Goal: Task Accomplishment & Management: Complete application form

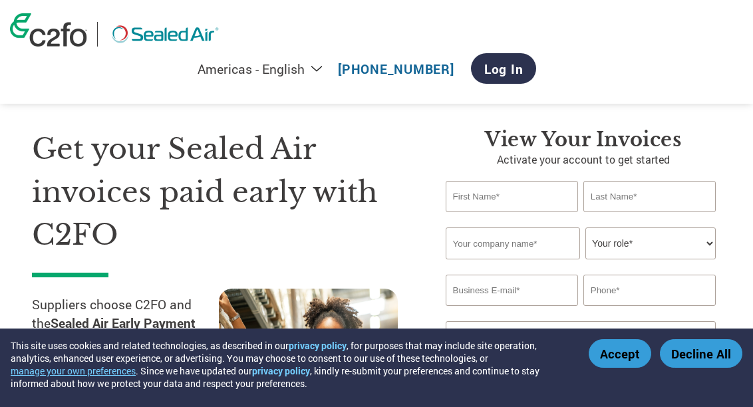
click at [617, 347] on button "Accept" at bounding box center [620, 353] width 63 height 29
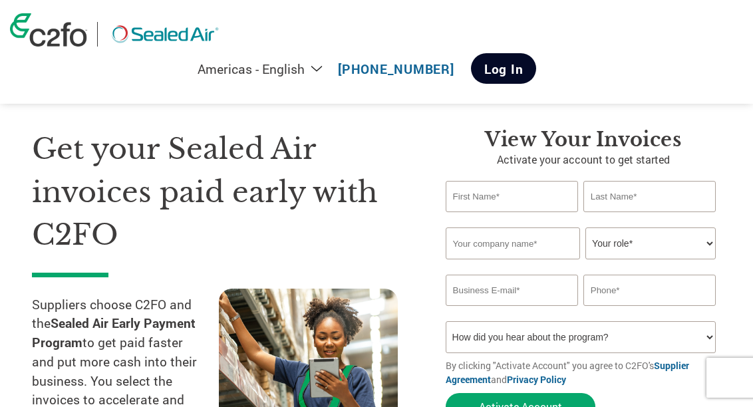
click at [537, 53] on link "Log In" at bounding box center [504, 68] width 66 height 31
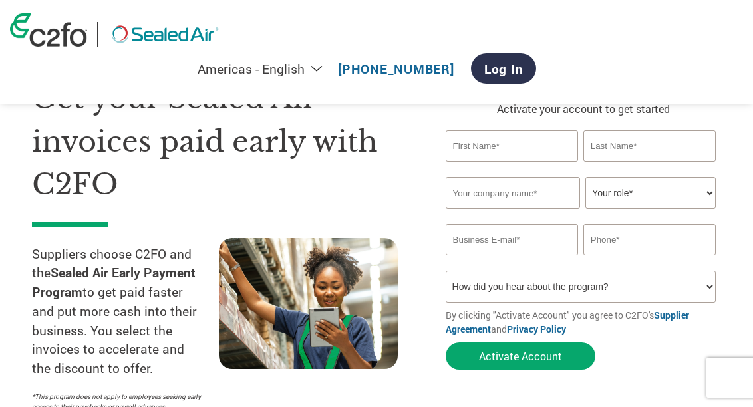
scroll to position [55, 0]
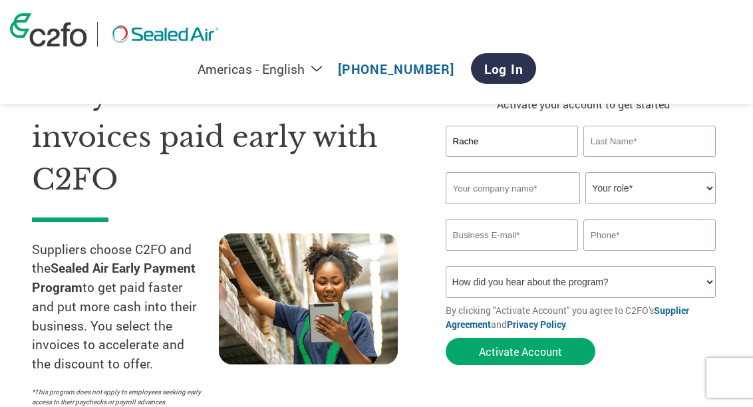
type input "[PERSON_NAME]"
type input "[EMAIL_ADDRESS][DOMAIN_NAME]"
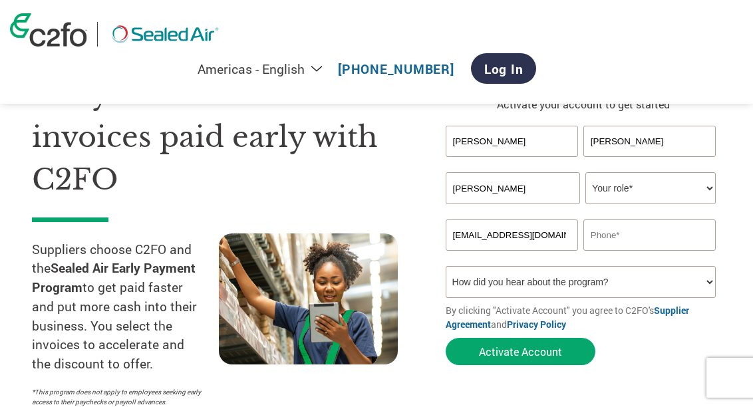
type input "7049462830"
type input "[PERSON_NAME]"
drag, startPoint x: 651, startPoint y: 236, endPoint x: 588, endPoint y: 231, distance: 62.7
type input "[PHONE_NUMBER]"
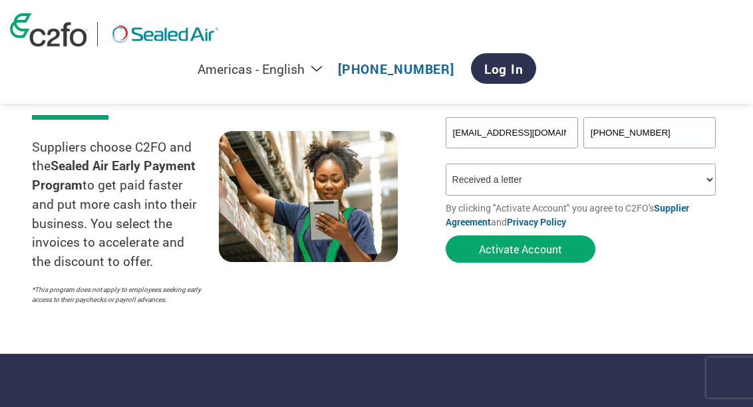
scroll to position [161, 0]
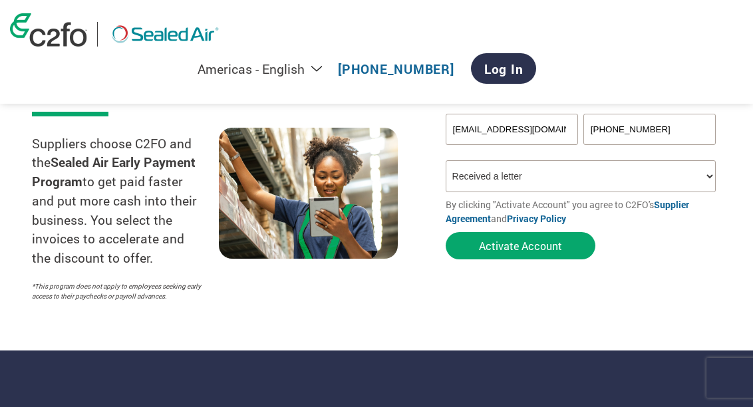
select select "Email"
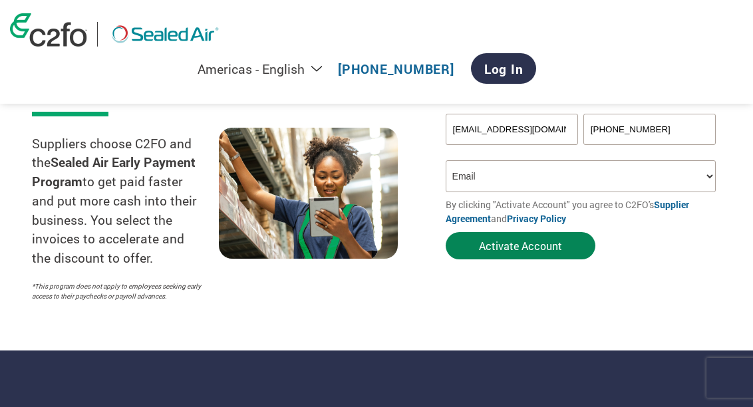
click at [546, 243] on button "Activate Account" at bounding box center [521, 245] width 150 height 27
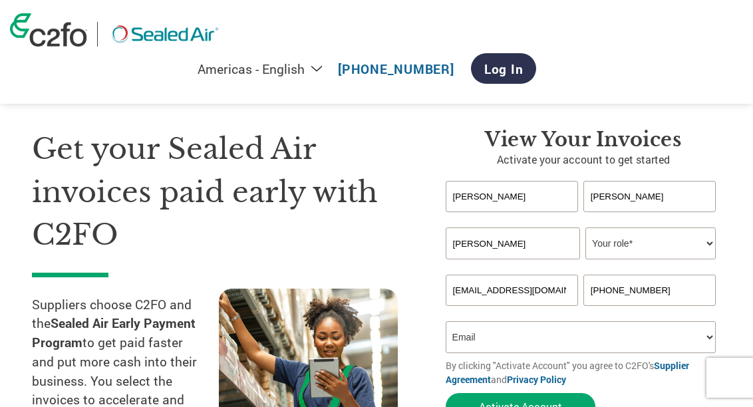
scroll to position [0, 0]
drag, startPoint x: 514, startPoint y: 239, endPoint x: 451, endPoint y: 240, distance: 62.5
type input "[PERSON_NAME]"
select select "OWNER_FOUNDER"
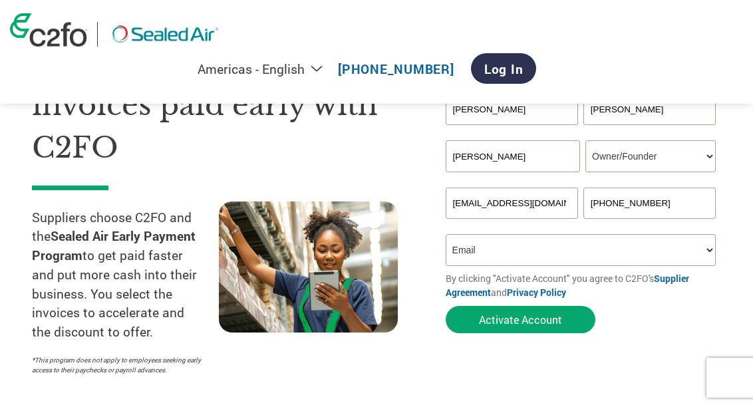
scroll to position [102, 0]
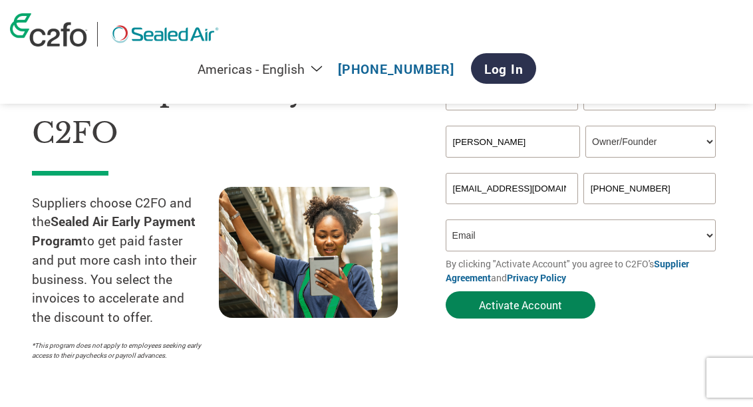
click at [547, 301] on button "Activate Account" at bounding box center [521, 304] width 150 height 27
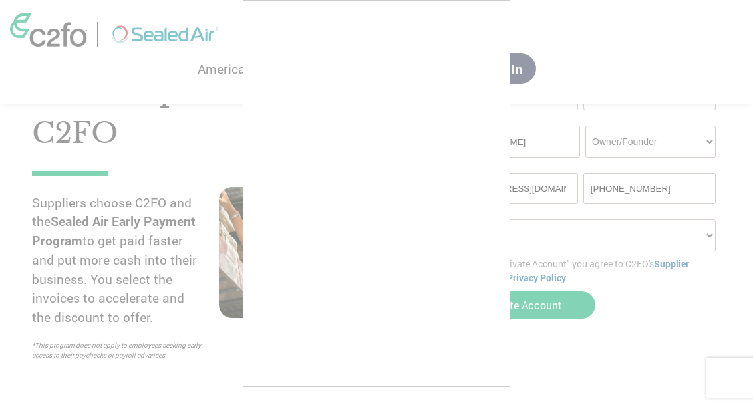
scroll to position [118, 0]
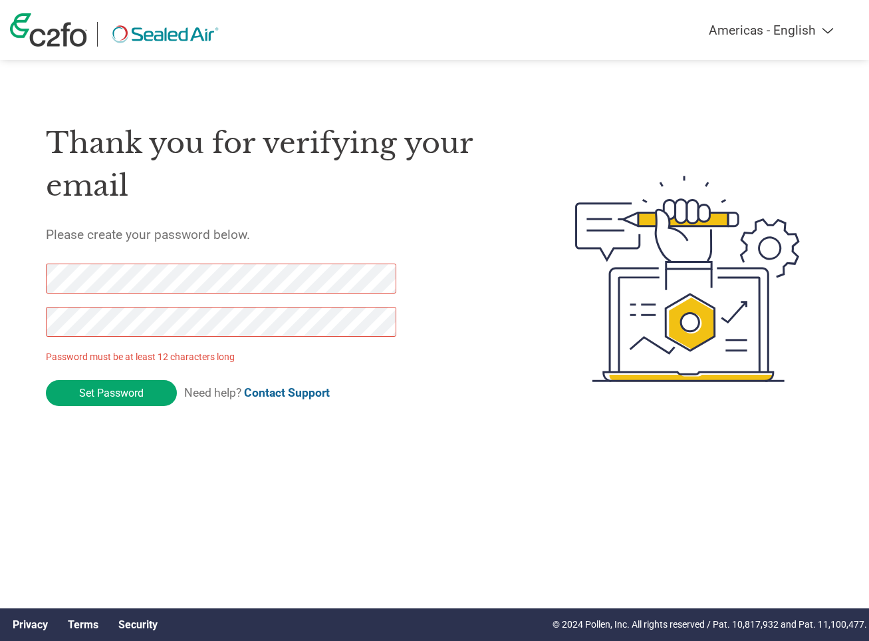
drag, startPoint x: 142, startPoint y: 391, endPoint x: 0, endPoint y: 304, distance: 166.3
click at [0, 304] on div "Americas - English Américas - Español Américas - Português Amériques - Français…" at bounding box center [434, 225] width 869 height 451
click at [33, 321] on div "Thank you for verifying your email Please create your password below. Password …" at bounding box center [435, 278] width 865 height 353
click at [34, 316] on div "Thank you for verifying your email Please create your password below. Password …" at bounding box center [435, 278] width 865 height 353
click at [0, 273] on html "Americas - English Américas - Español Américas - Português Amériques - Français…" at bounding box center [434, 252] width 869 height 504
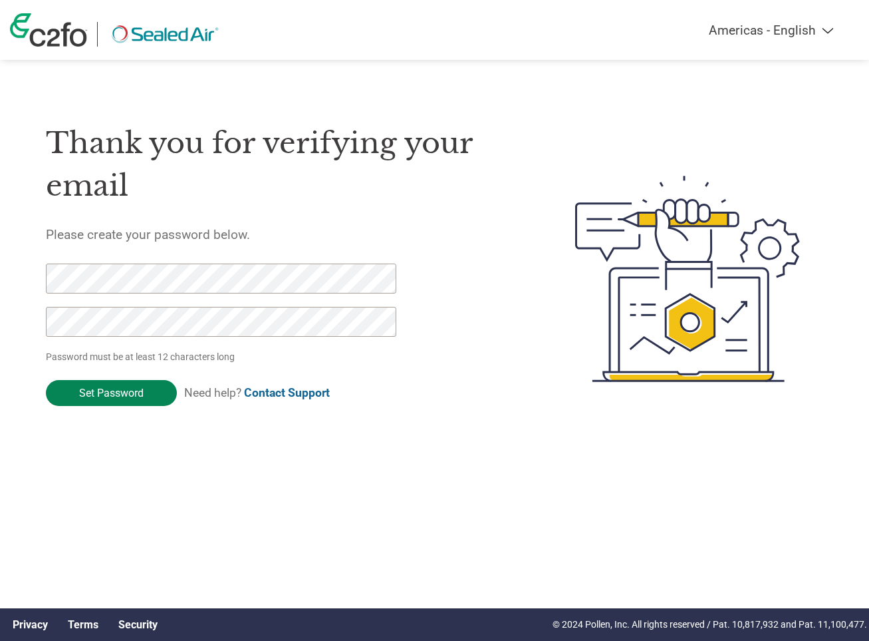
click at [113, 383] on input "Set Password" at bounding box center [111, 393] width 131 height 26
